Goal: Information Seeking & Learning: Learn about a topic

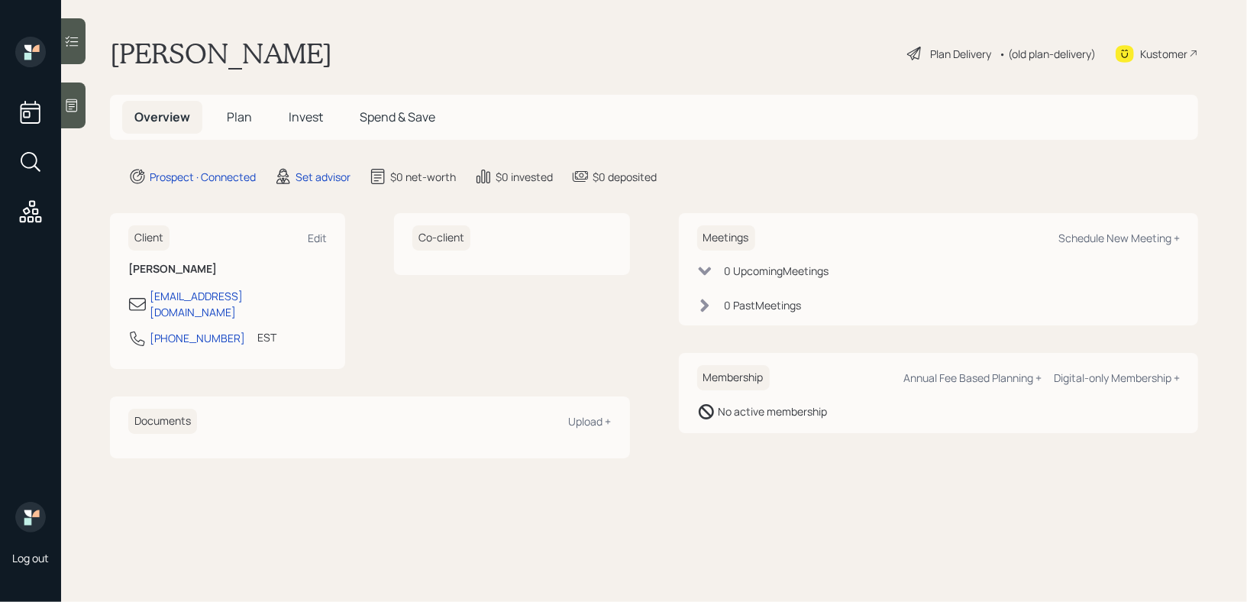
click at [89, 102] on main "[PERSON_NAME] Plan Delivery • (old plan-delivery) Kustomer Overview Plan Invest…" at bounding box center [654, 301] width 1186 height 602
click at [79, 102] on icon at bounding box center [71, 105] width 15 height 15
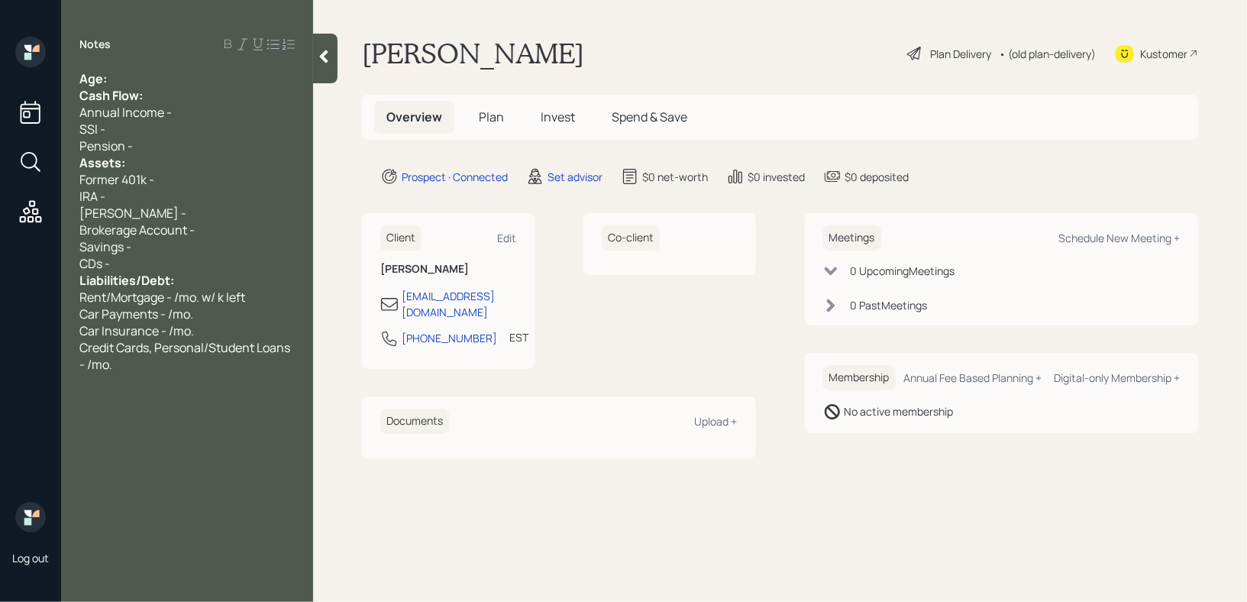
click at [179, 76] on div "Age:" at bounding box center [186, 78] width 215 height 17
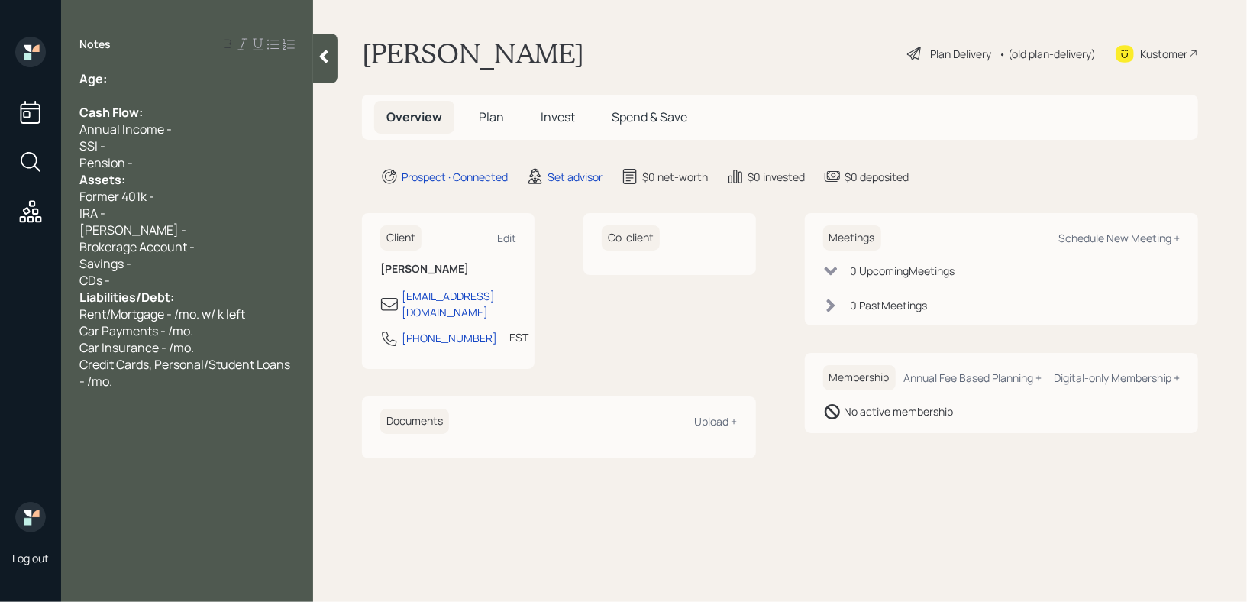
click at [166, 160] on div "Pension -" at bounding box center [186, 162] width 215 height 17
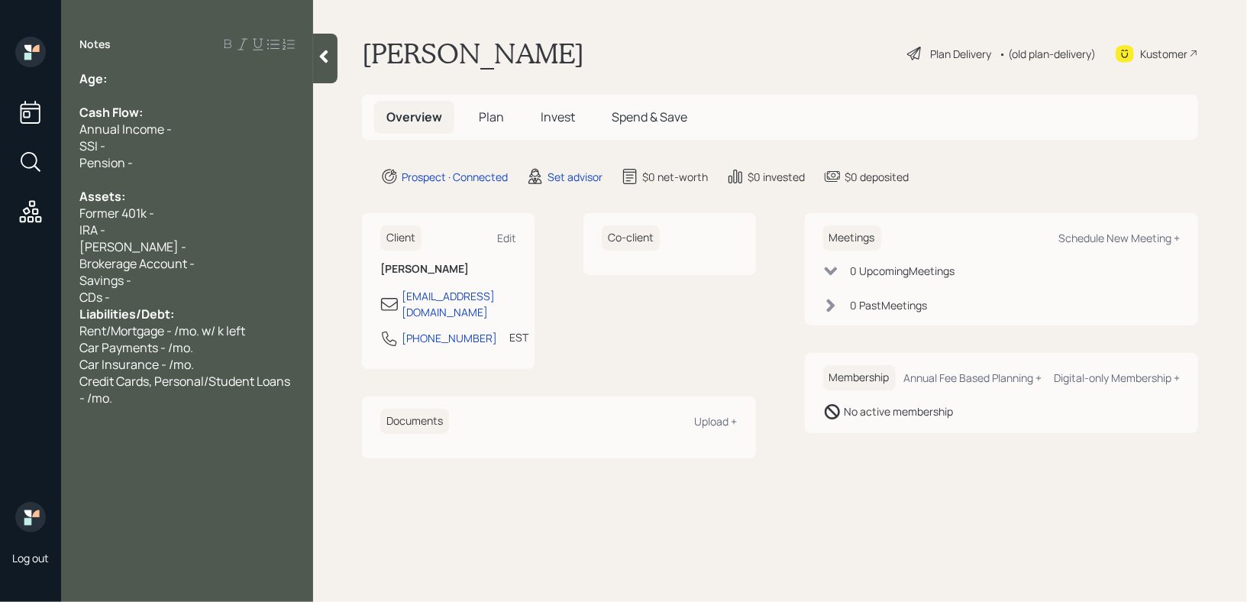
click at [154, 316] on span "Liabilities/Debt:" at bounding box center [126, 313] width 95 height 17
click at [156, 305] on div "CDs -" at bounding box center [186, 297] width 215 height 17
click at [167, 84] on div "Age:" at bounding box center [186, 78] width 215 height 17
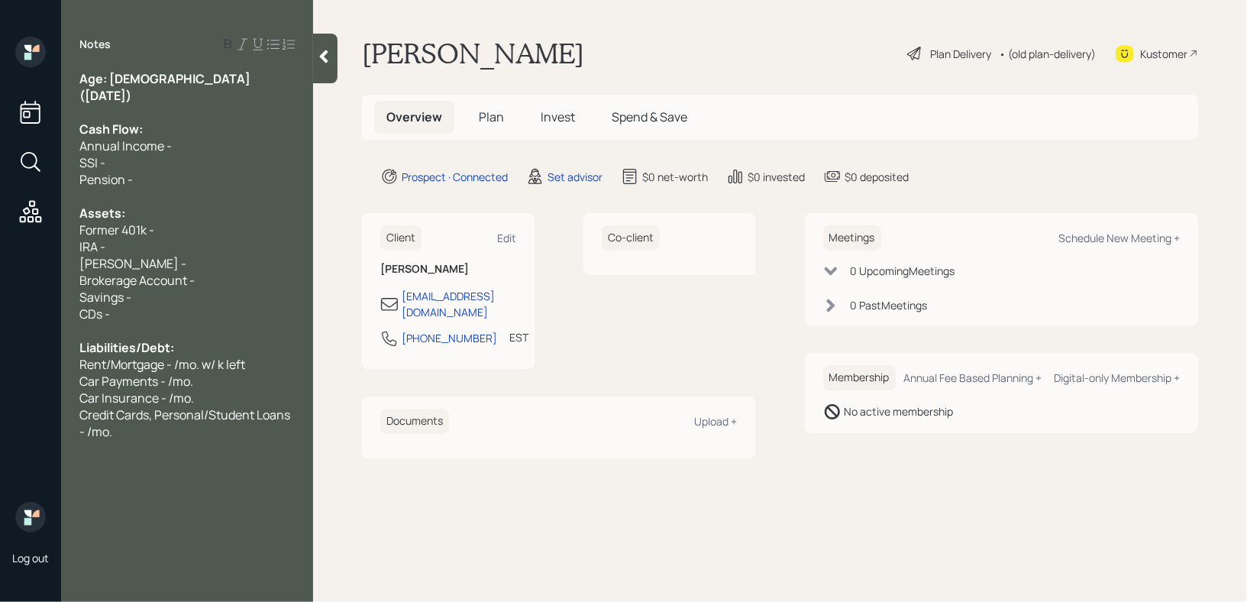
click at [231, 71] on div "Age: [DEMOGRAPHIC_DATA] ([DATE])" at bounding box center [186, 87] width 215 height 34
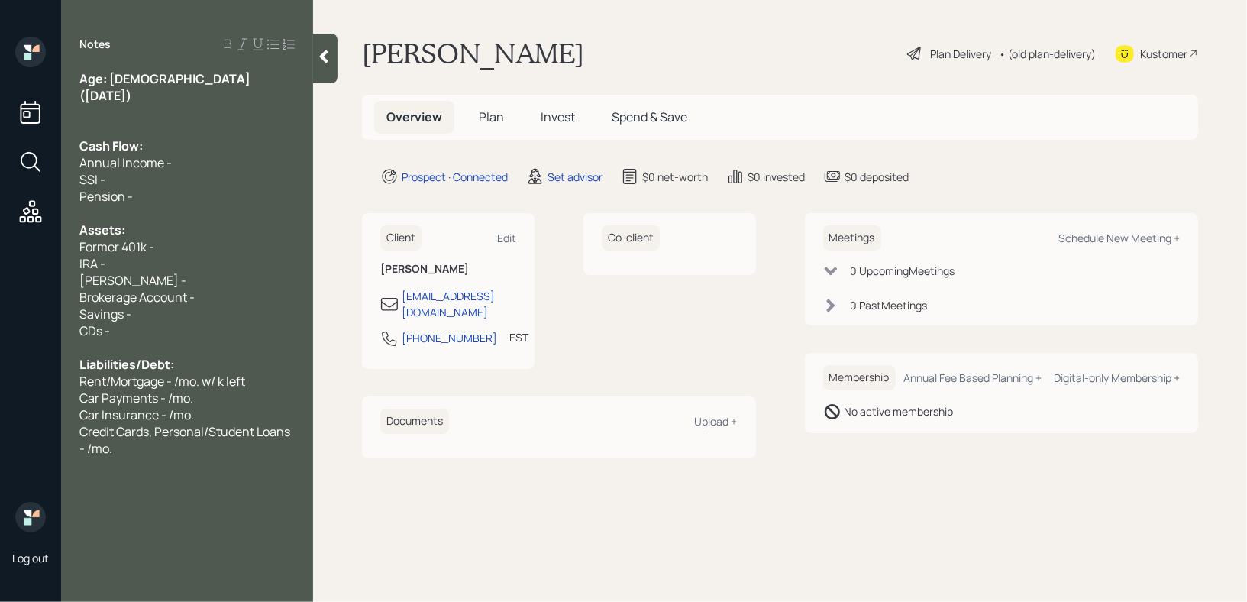
click at [240, 289] on div "Brokerage Account -" at bounding box center [186, 297] width 215 height 17
drag, startPoint x: 120, startPoint y: 232, endPoint x: 69, endPoint y: 232, distance: 50.4
click at [69, 232] on div "Age: [DEMOGRAPHIC_DATA] ([DATE]) Cash Flow: Annual Income - SSI - Pension - Ass…" at bounding box center [187, 263] width 252 height 386
click at [196, 238] on div "Current 401k -" at bounding box center [186, 246] width 215 height 17
click at [186, 255] on div "IRA -" at bounding box center [186, 263] width 215 height 17
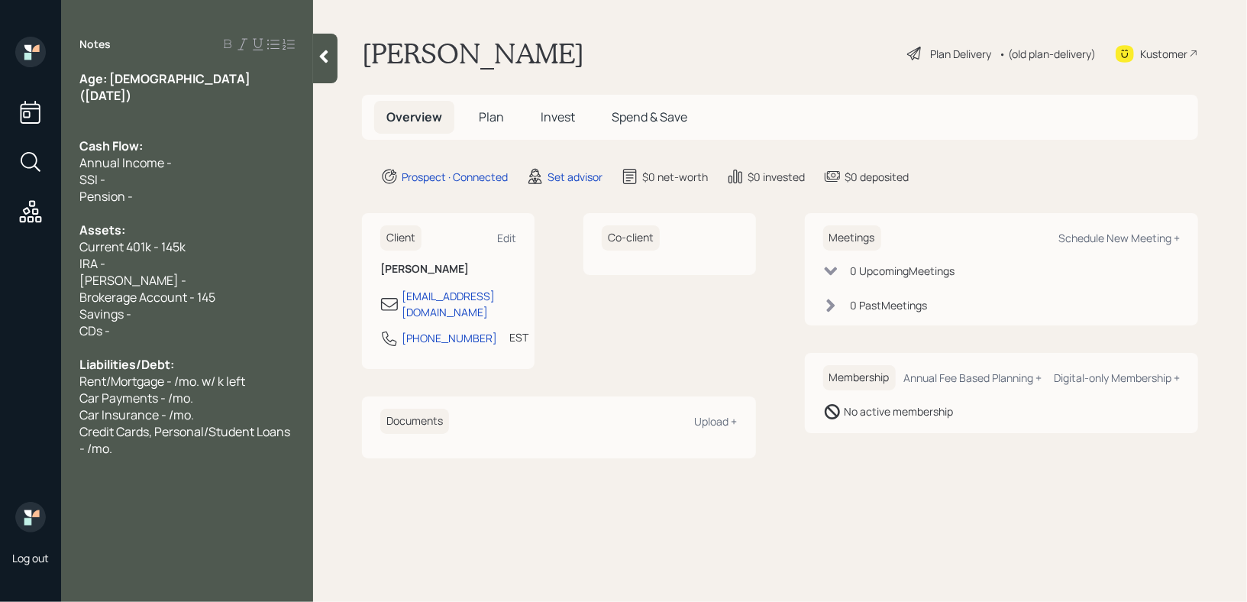
click at [235, 289] on div "Brokerage Account - 145" at bounding box center [186, 297] width 215 height 17
click at [176, 272] on div "[PERSON_NAME] -" at bounding box center [186, 280] width 215 height 17
drag, startPoint x: 210, startPoint y: 290, endPoint x: 0, endPoint y: 290, distance: 210.0
click at [0, 290] on div "Log out Notes Age: [DEMOGRAPHIC_DATA] ([DATE]) Cash Flow: Annual Income - SSI -…" at bounding box center [623, 301] width 1247 height 602
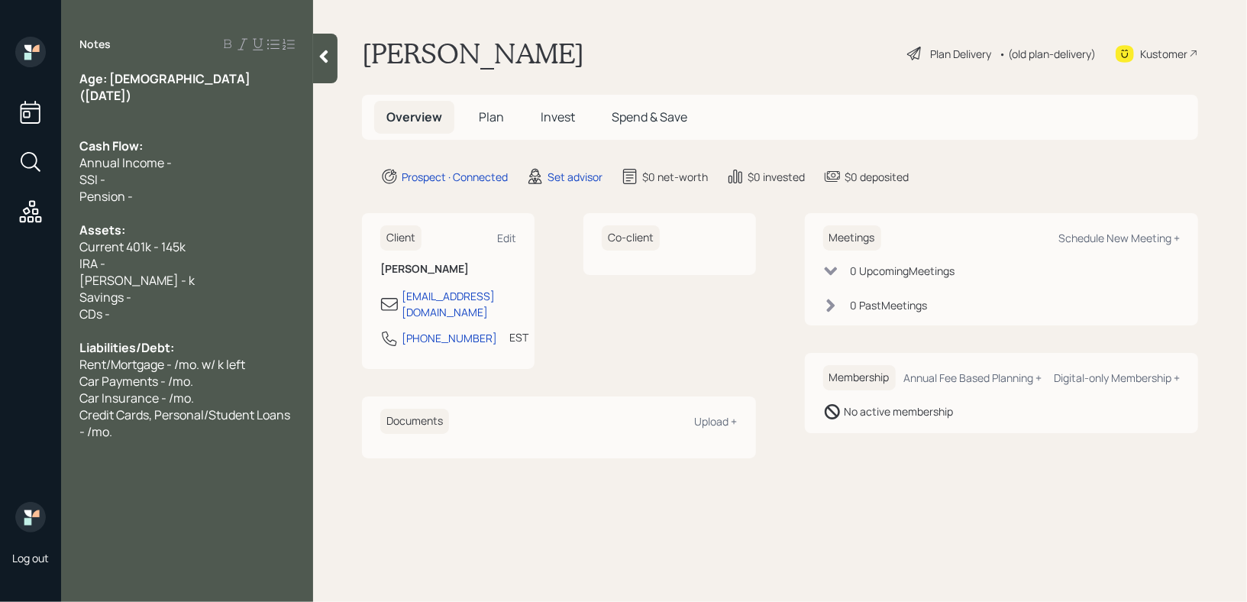
click at [141, 272] on span "[PERSON_NAME] - k" at bounding box center [136, 280] width 115 height 17
click at [155, 272] on div "[PERSON_NAME] - 6k" at bounding box center [186, 280] width 215 height 17
click at [173, 305] on div "CDs -" at bounding box center [186, 313] width 215 height 17
click at [187, 305] on div "CDs -" at bounding box center [186, 313] width 215 height 17
drag, startPoint x: 195, startPoint y: 274, endPoint x: 195, endPoint y: 263, distance: 10.7
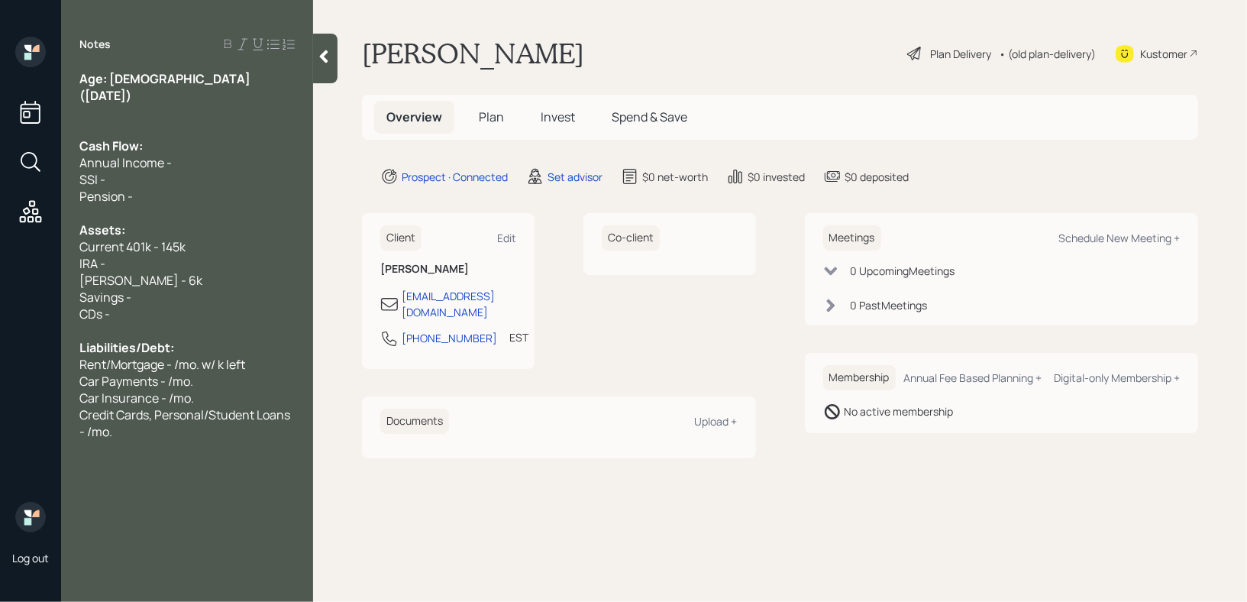
click at [195, 289] on div "Savings -" at bounding box center [186, 297] width 215 height 17
